Goal: Check status: Check status

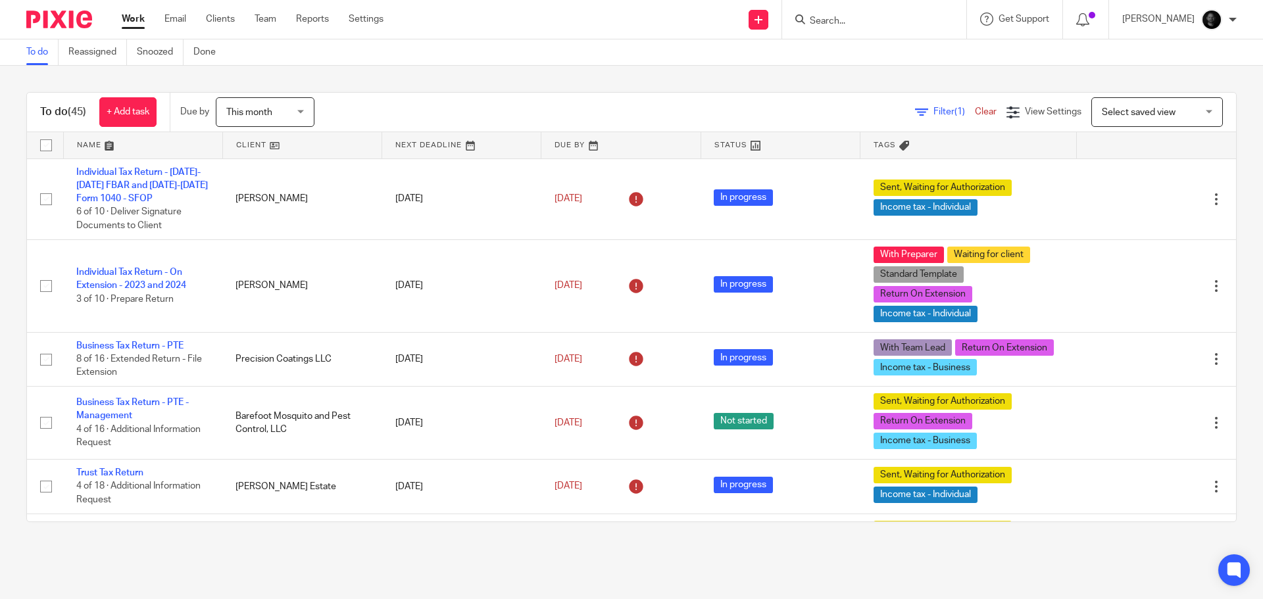
click at [927, 20] on input "Search" at bounding box center [867, 22] width 118 height 12
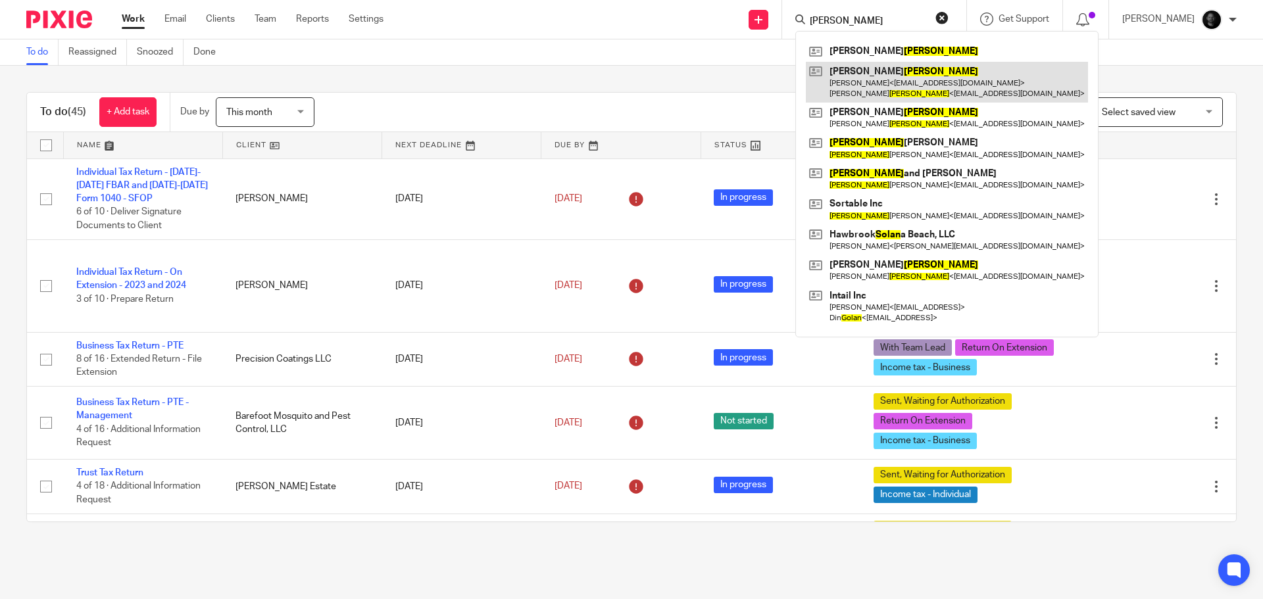
type input "dolan"
click at [902, 82] on link at bounding box center [947, 82] width 282 height 41
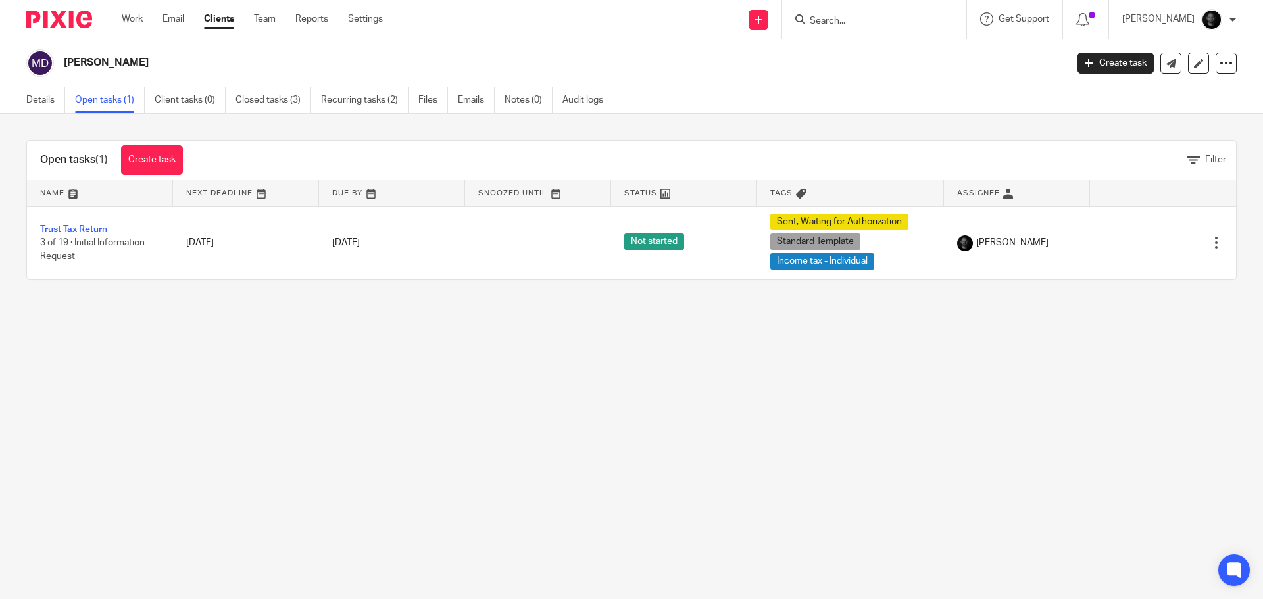
click at [122, 28] on div "Work Email Clients Team Reports Settings Work Email Clients Team Reports Settin…" at bounding box center [256, 19] width 294 height 39
click at [127, 26] on link "Work" at bounding box center [132, 18] width 21 height 13
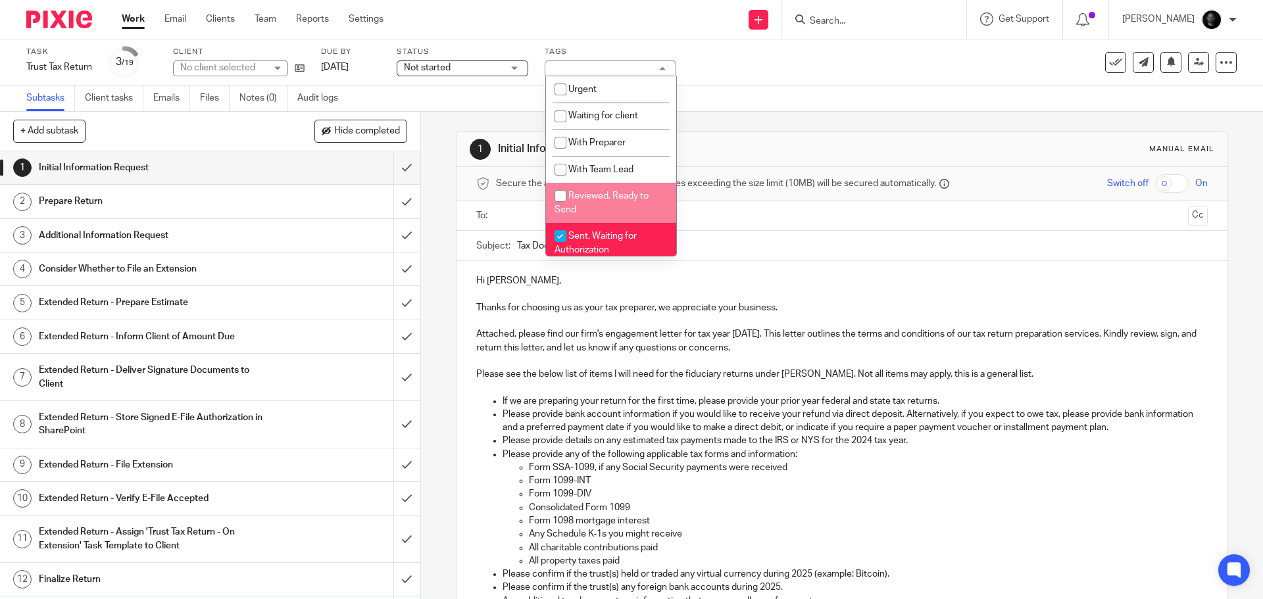
click at [599, 239] on span "Sent, Waiting for Authorization" at bounding box center [595, 243] width 82 height 23
checkbox input "false"
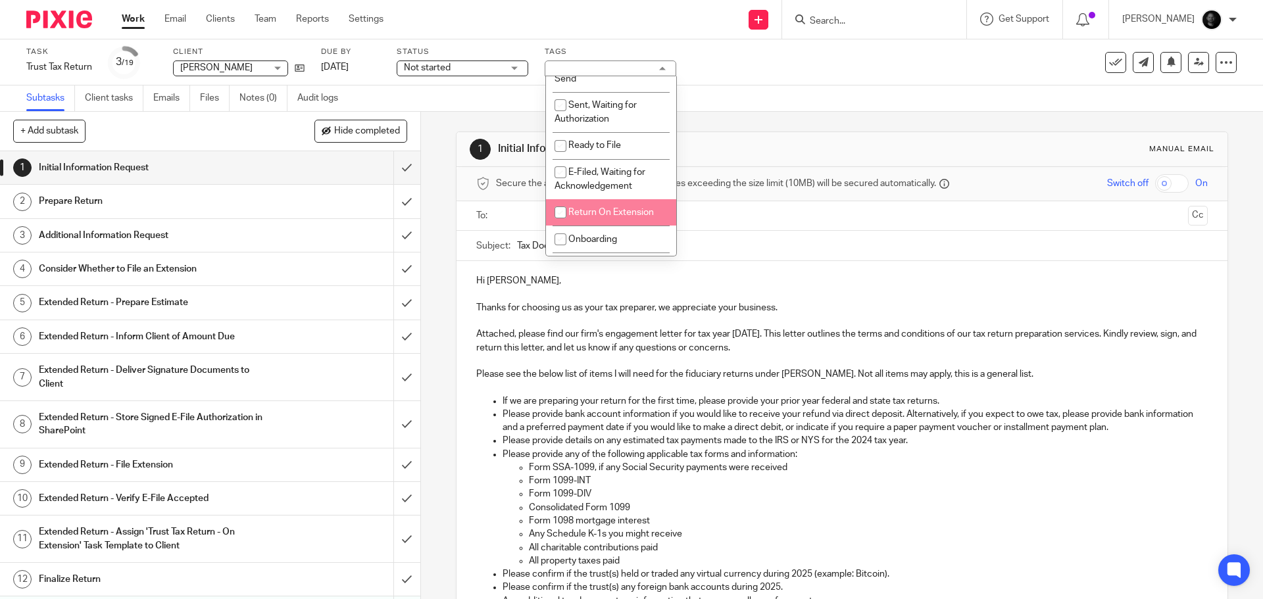
scroll to position [132, 0]
click at [608, 176] on li "E-Filed, Waiting for Acknowledgement" at bounding box center [611, 179] width 130 height 40
checkbox input "true"
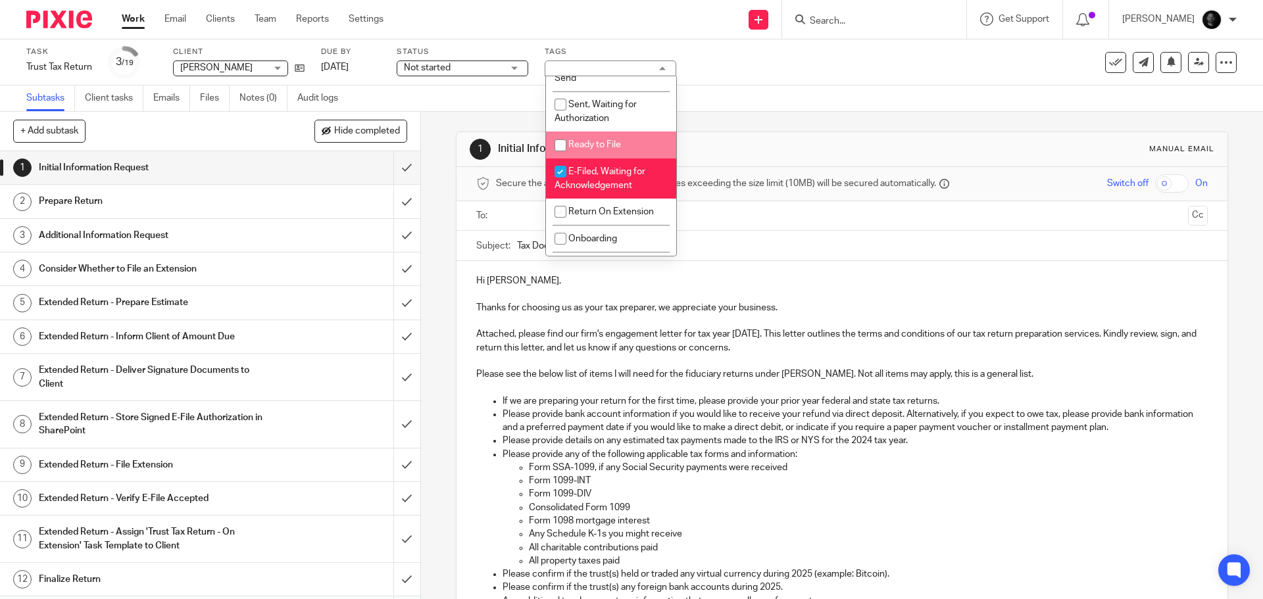
click at [758, 72] on div "Task Trust Tax Return Save Trust Tax Return 3 /19 Client [PERSON_NAME] [PERSON_…" at bounding box center [530, 63] width 1008 height 32
